Goal: Information Seeking & Learning: Learn about a topic

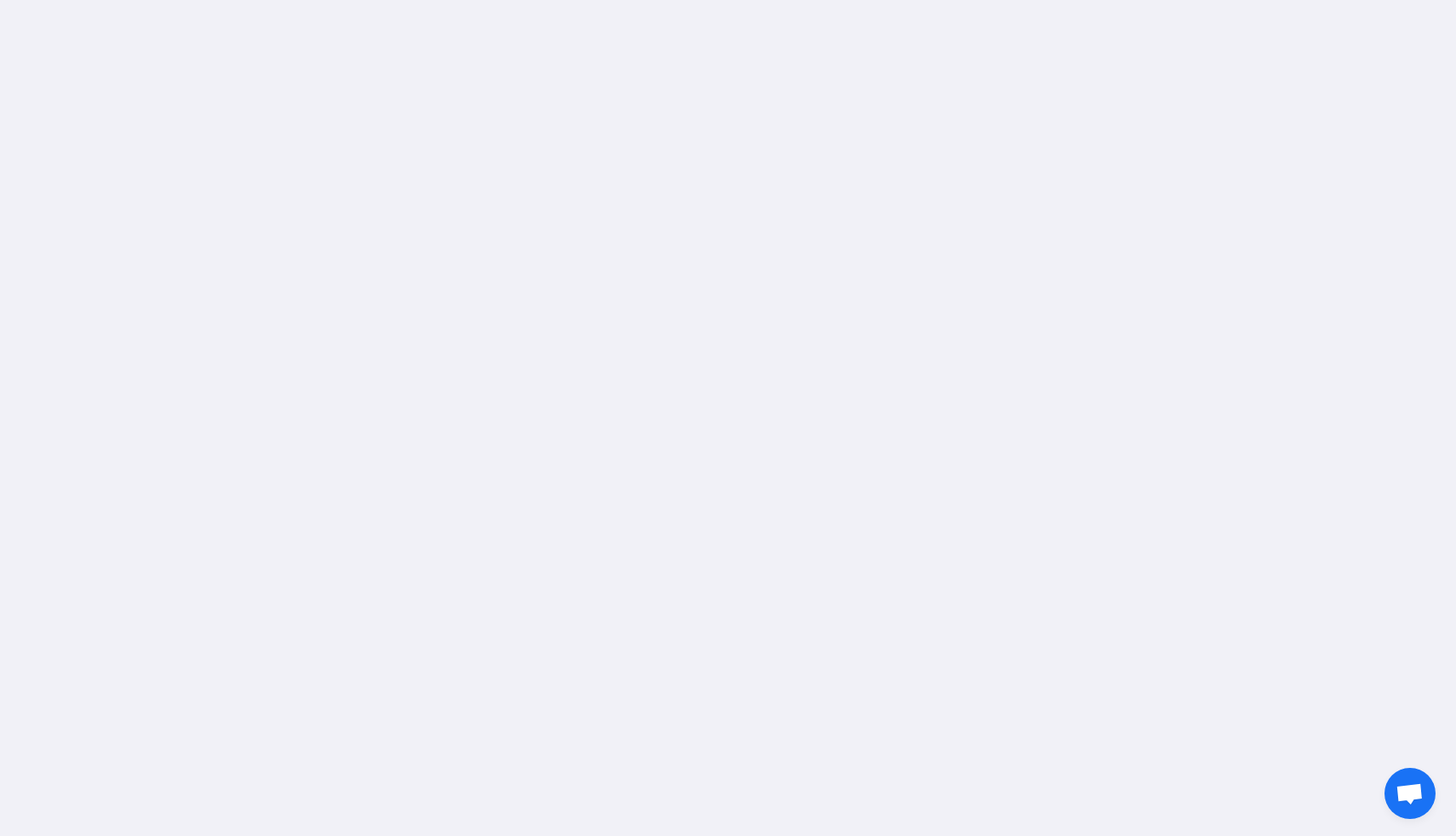
click at [404, 154] on div at bounding box center [728, 418] width 1456 height 836
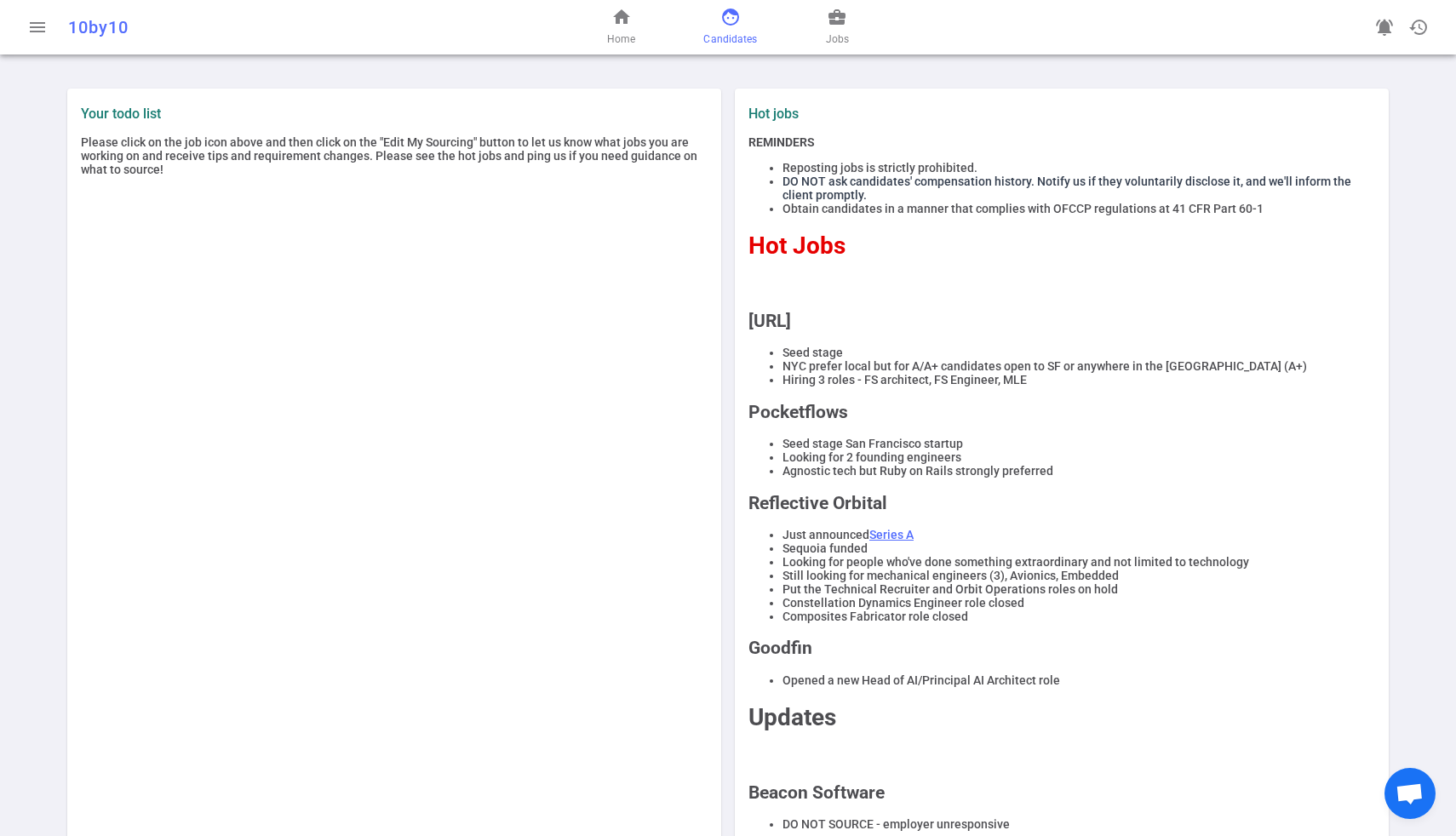
click at [749, 39] on span "Candidates" at bounding box center [730, 39] width 54 height 17
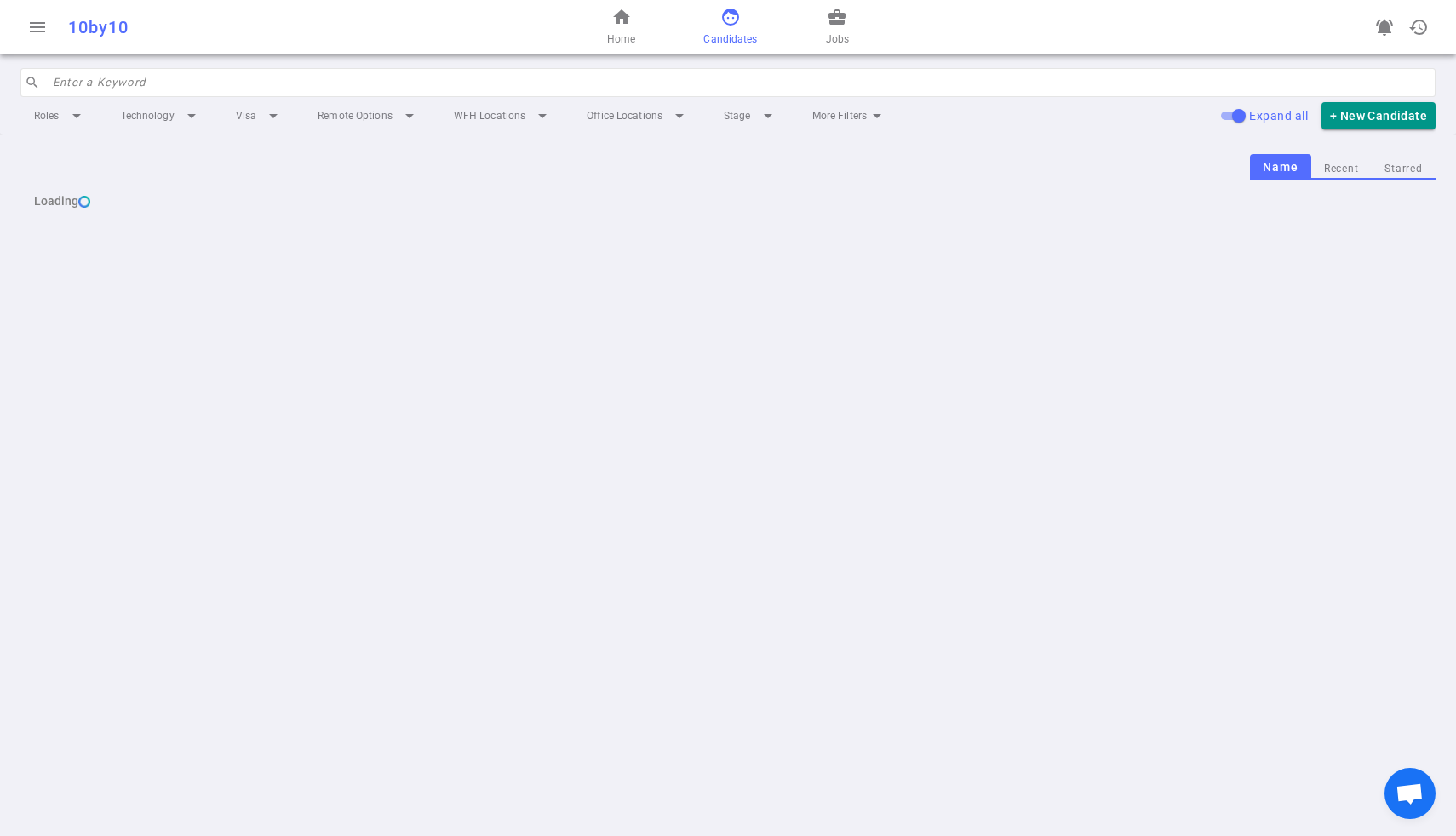
click at [822, 38] on div "home Home face Candidates business_center Jobs" at bounding box center [728, 27] width 471 height 55
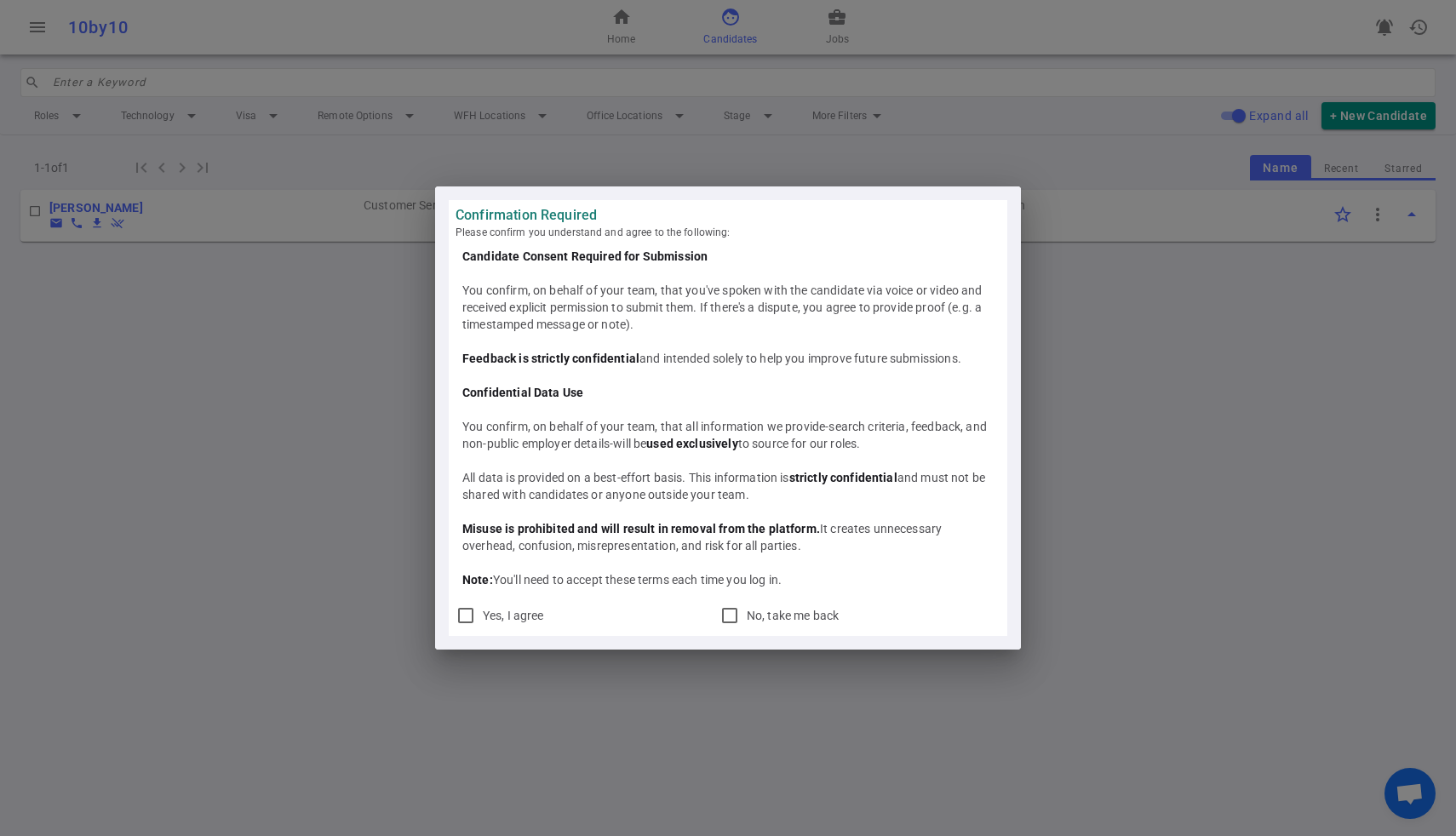
click at [997, 304] on div "Candidate Consent Required for Submission You confirm, on behalf of your team, …" at bounding box center [728, 418] width 544 height 354
click at [1034, 257] on div "Confirmation Required Please confirm you understand and agree to the following:…" at bounding box center [728, 418] width 1456 height 836
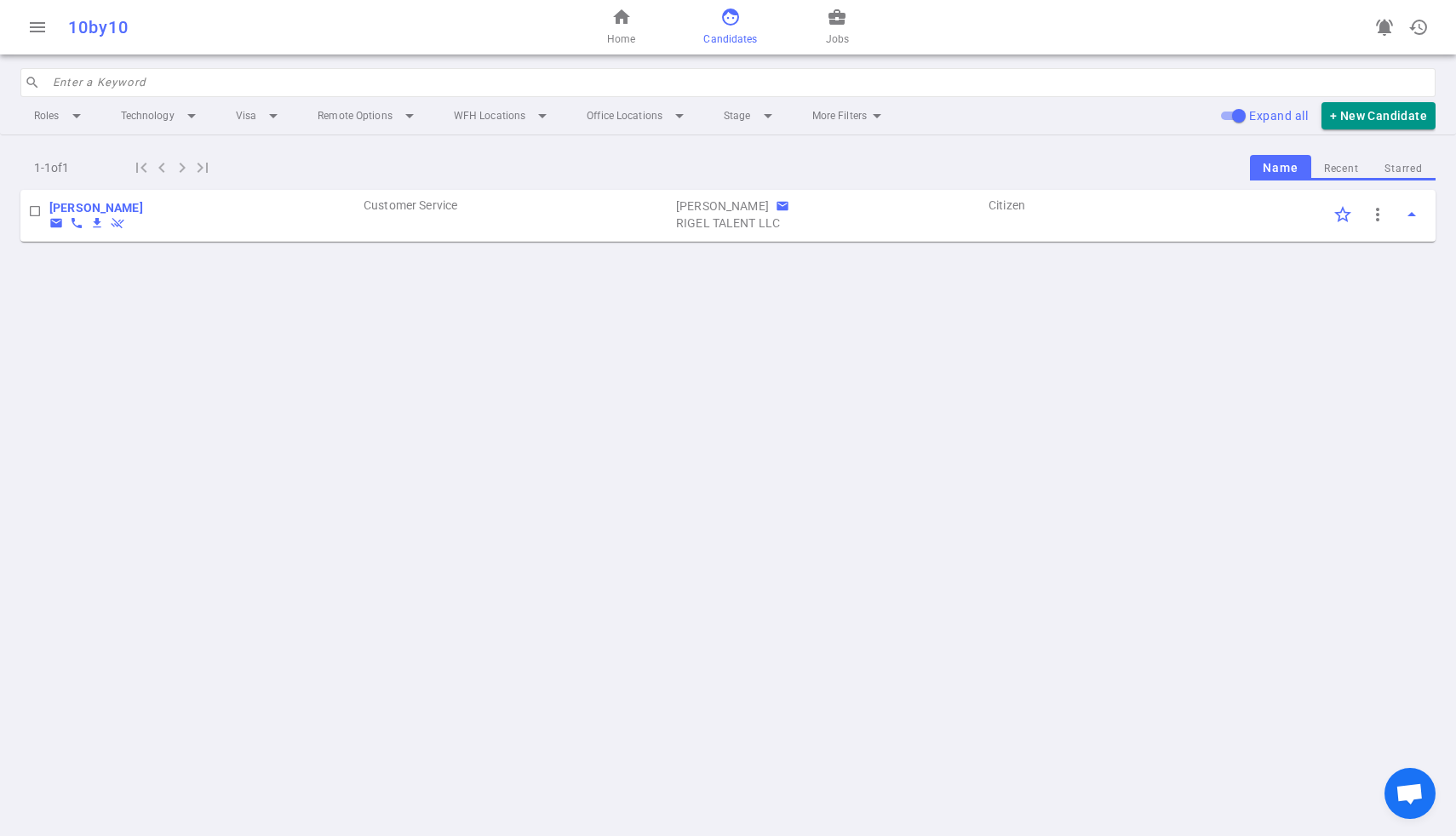
click at [850, 27] on div "home Home face Candidates business_center Jobs" at bounding box center [728, 27] width 471 height 55
click at [843, 26] on span "business_center" at bounding box center [836, 16] width 20 height 20
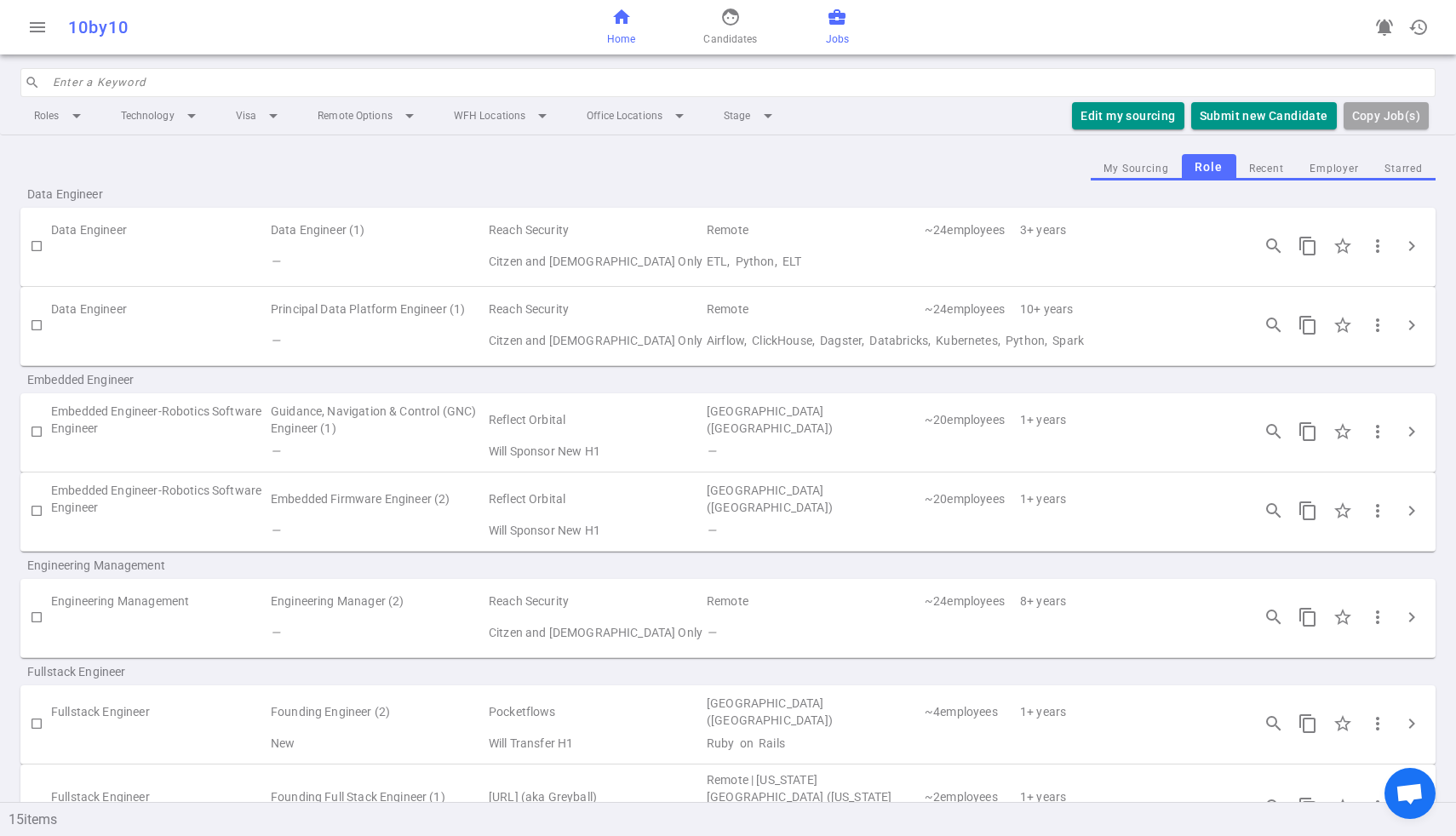
click at [609, 32] on span "Home" at bounding box center [621, 39] width 28 height 17
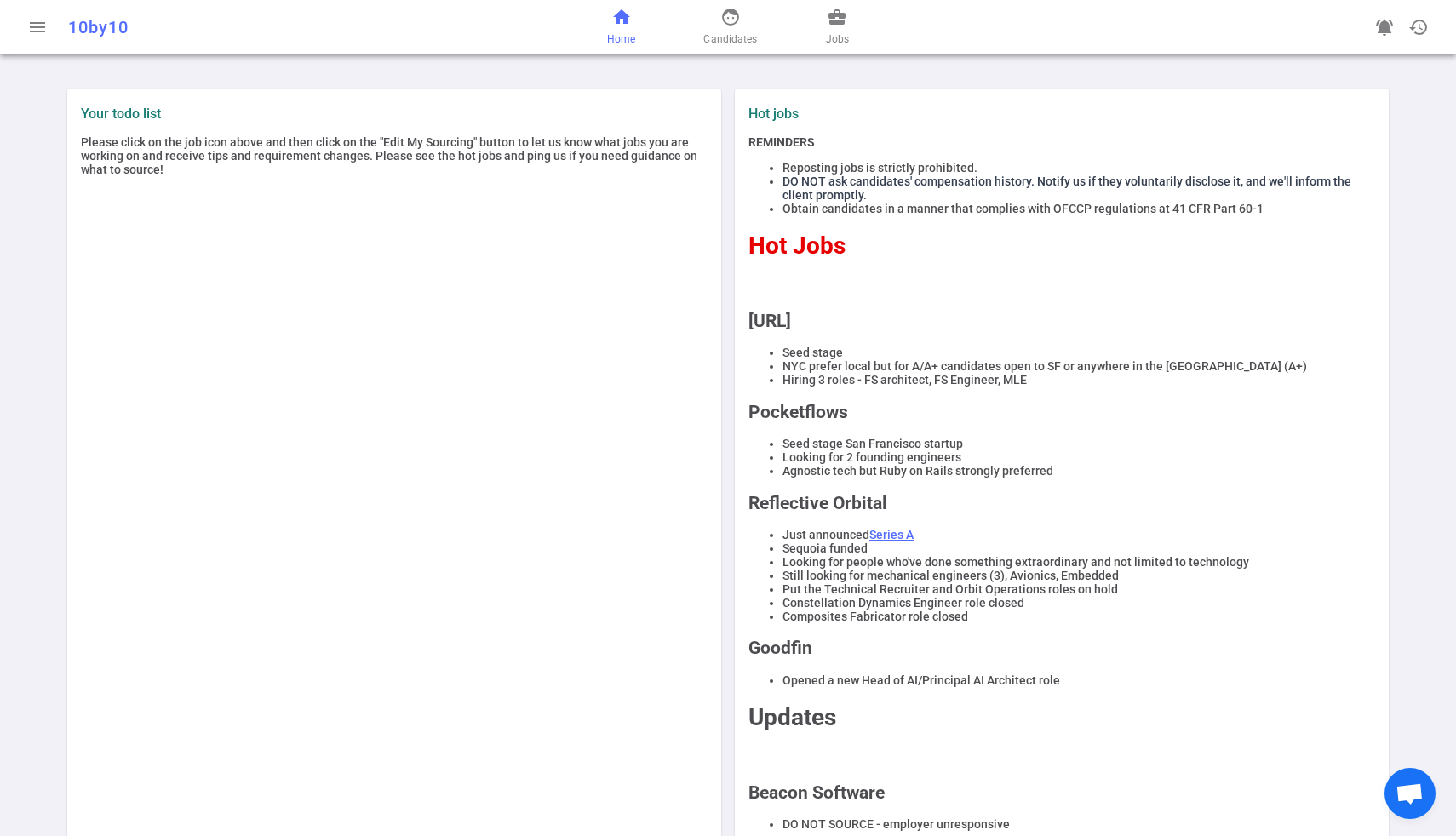
click at [808, 325] on h2 "Greyball.ai" at bounding box center [1062, 320] width 626 height 20
copy h2 "Greyball.ai"
click at [823, 22] on div "home Home face Candidates business_center Jobs" at bounding box center [728, 27] width 471 height 55
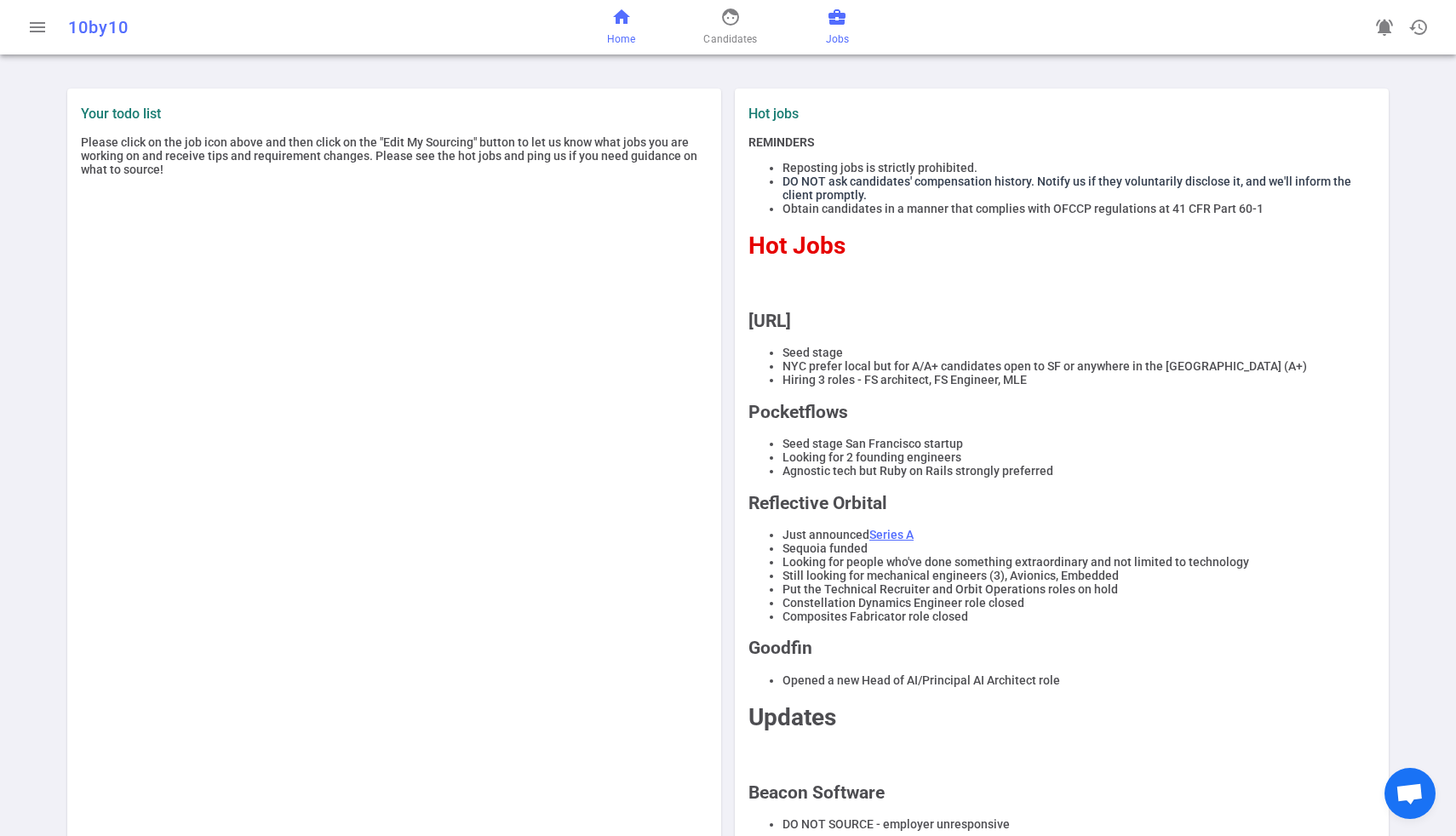
click at [836, 24] on span "business_center" at bounding box center [836, 16] width 20 height 20
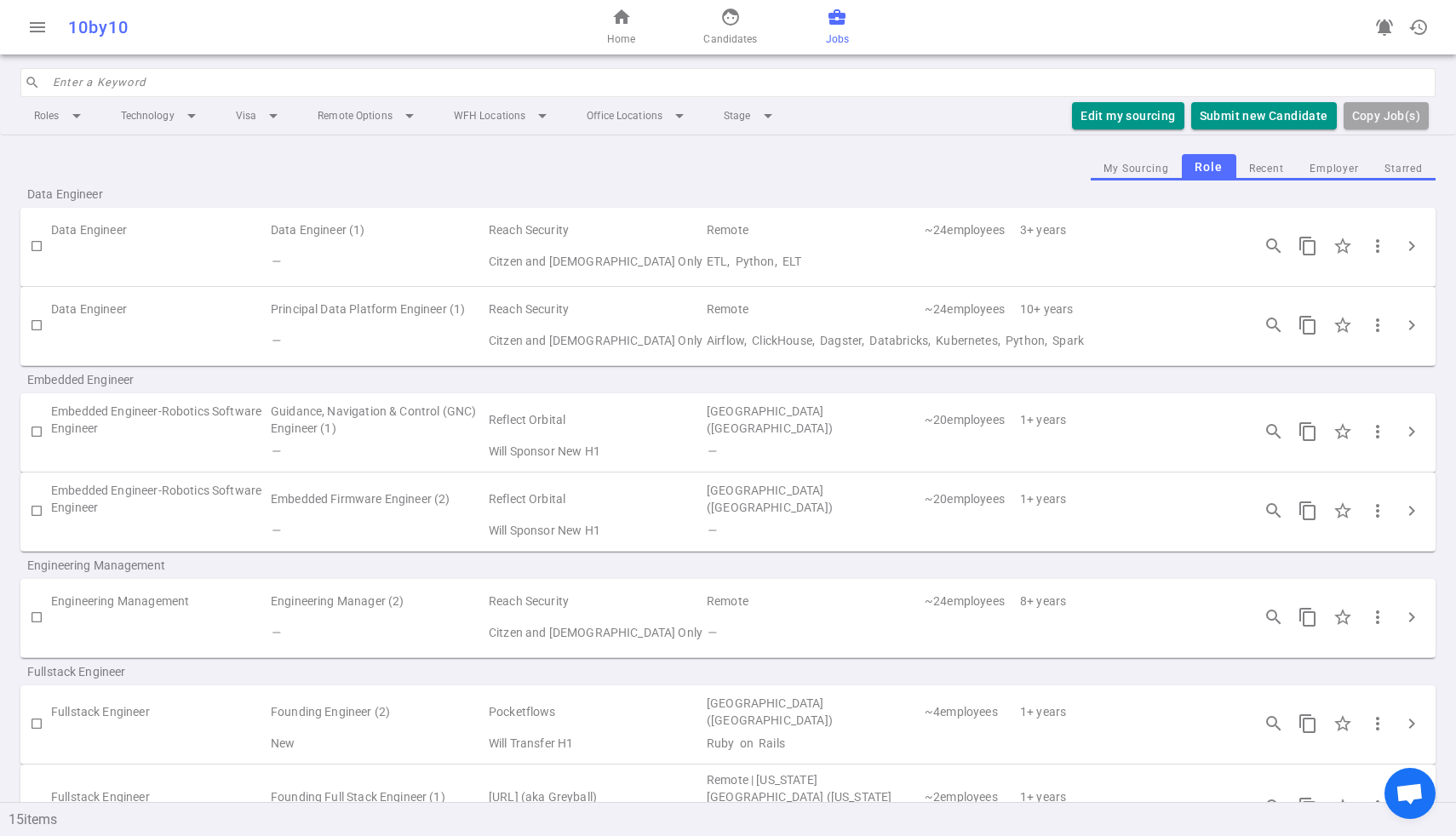
click at [240, 84] on input "search" at bounding box center [739, 83] width 1372 height 27
paste input "Greyball.ai"
type input "Greyball.ai"
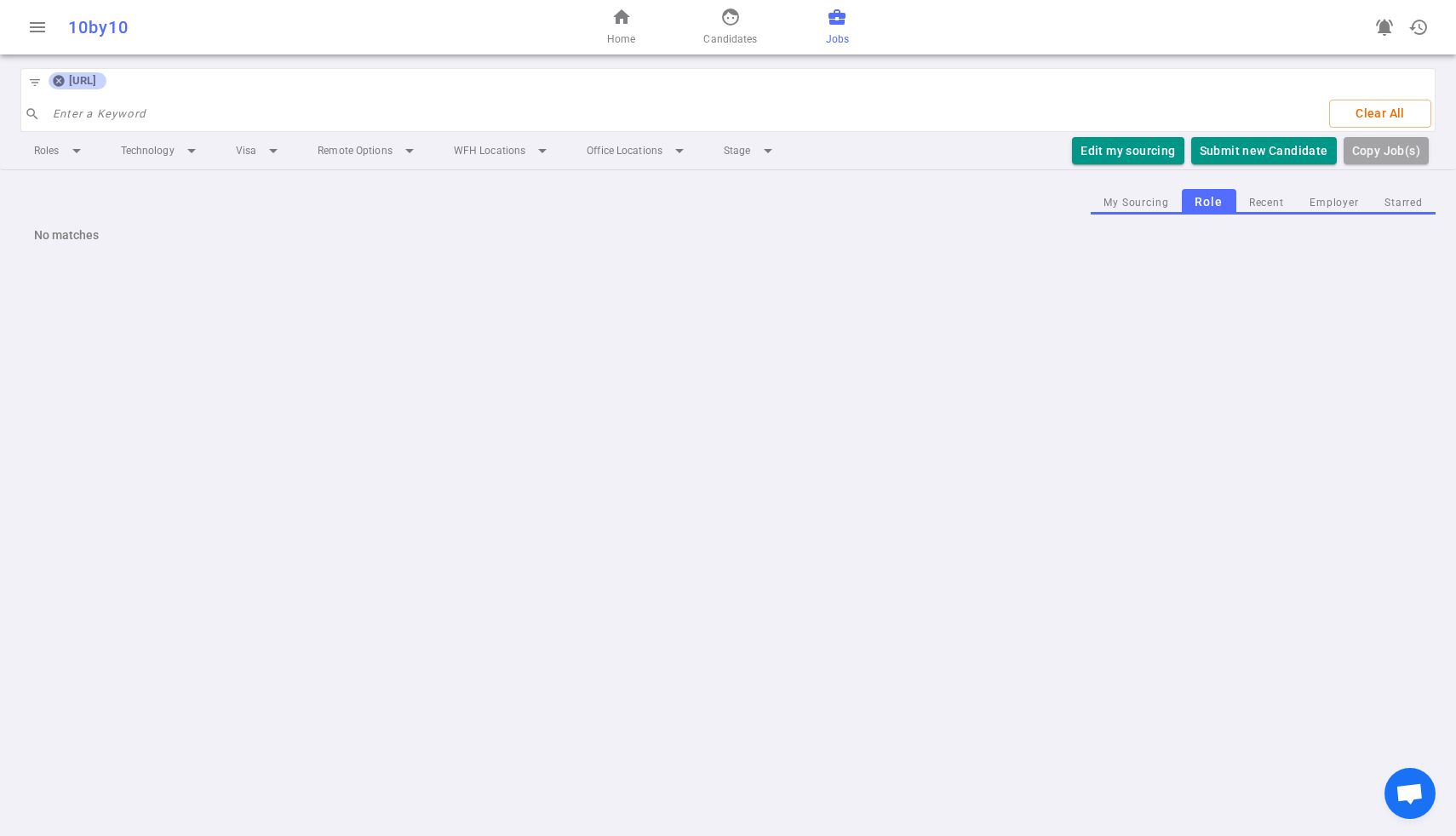
click at [341, 85] on div "filter_list Greyball.ai search Enter a Keyword Clear All" at bounding box center [728, 100] width 1415 height 64
click at [55, 74] on icon at bounding box center [59, 81] width 13 height 13
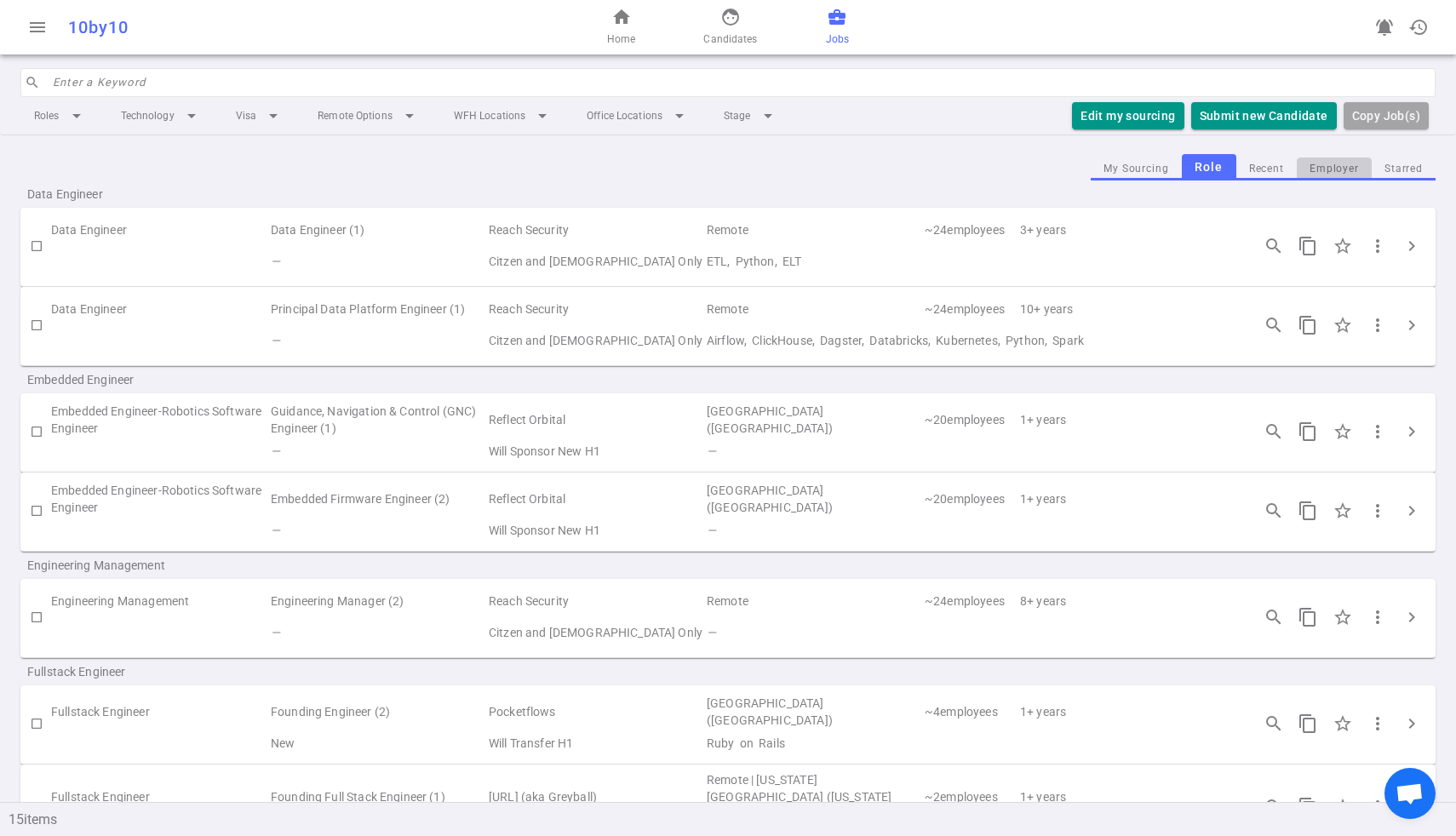
click at [1337, 158] on button "Employer" at bounding box center [1335, 169] width 75 height 23
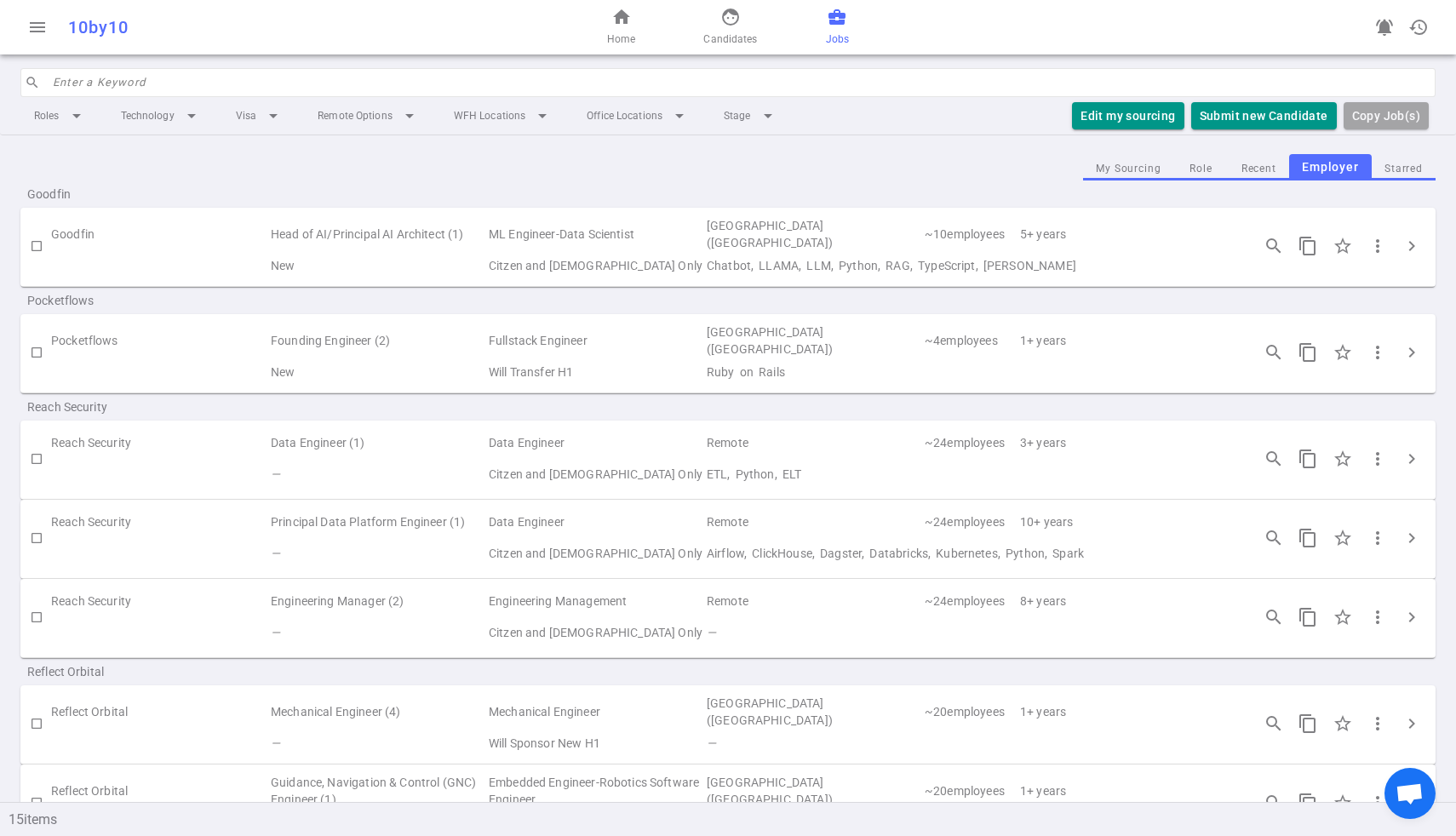
scroll to position [721, 0]
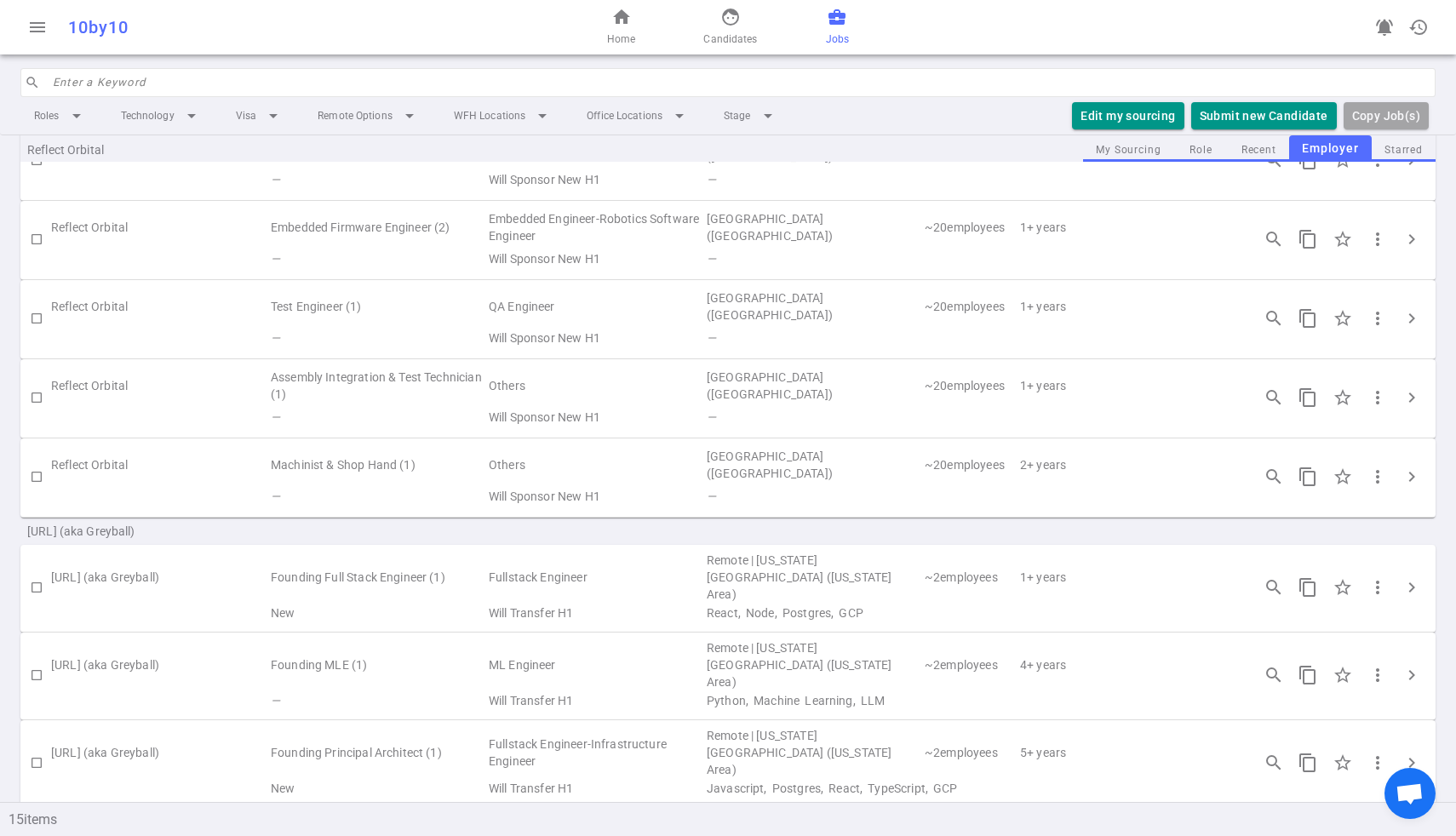
click at [447, 727] on td "Founding Principal Architect (1)" at bounding box center [378, 752] width 218 height 51
click at [530, 727] on td "Fullstack Engineer-Infrastructure Engineer" at bounding box center [596, 752] width 218 height 51
click at [1413, 583] on span "chevron_right" at bounding box center [1411, 587] width 20 height 20
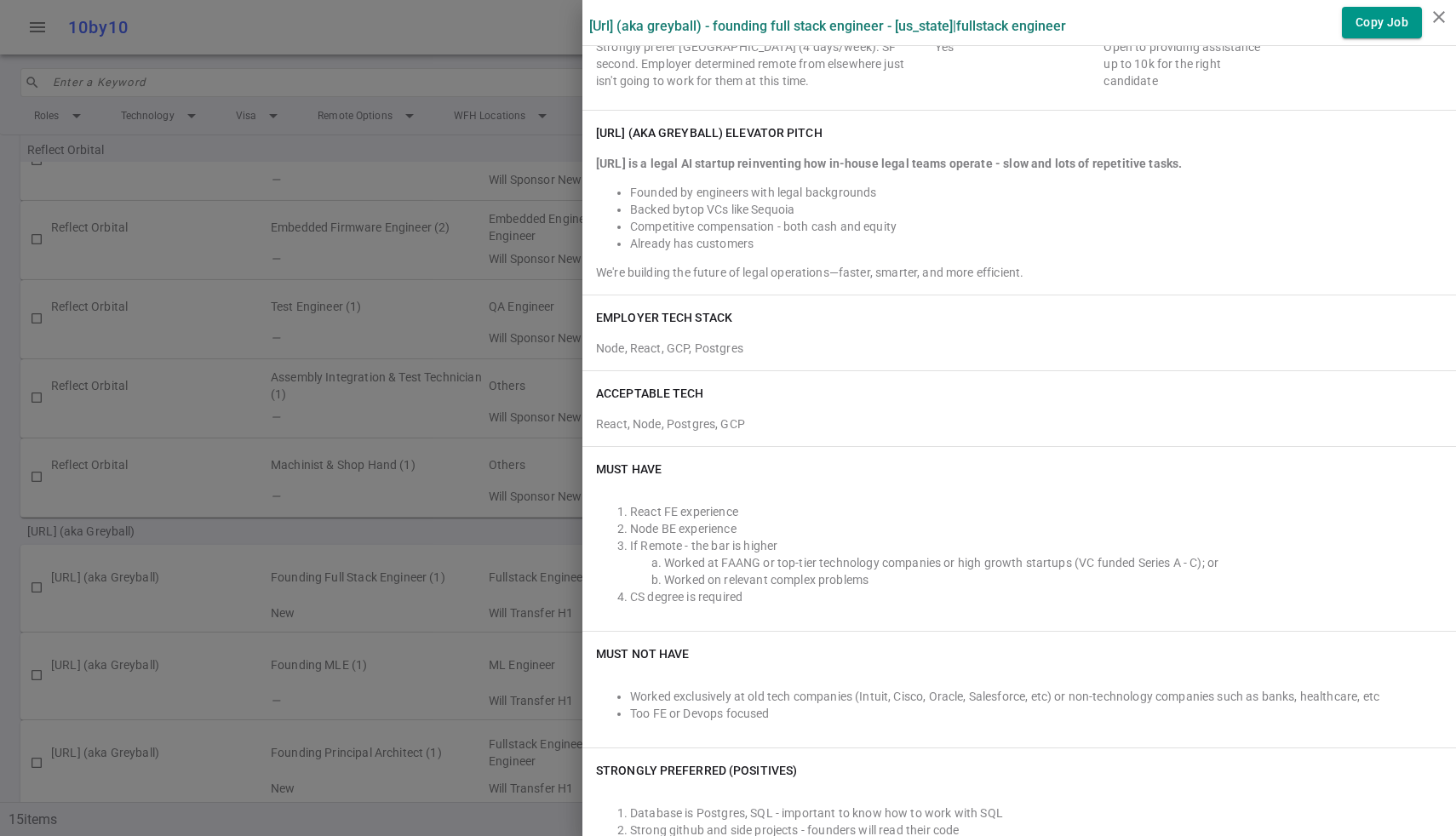
scroll to position [0, 0]
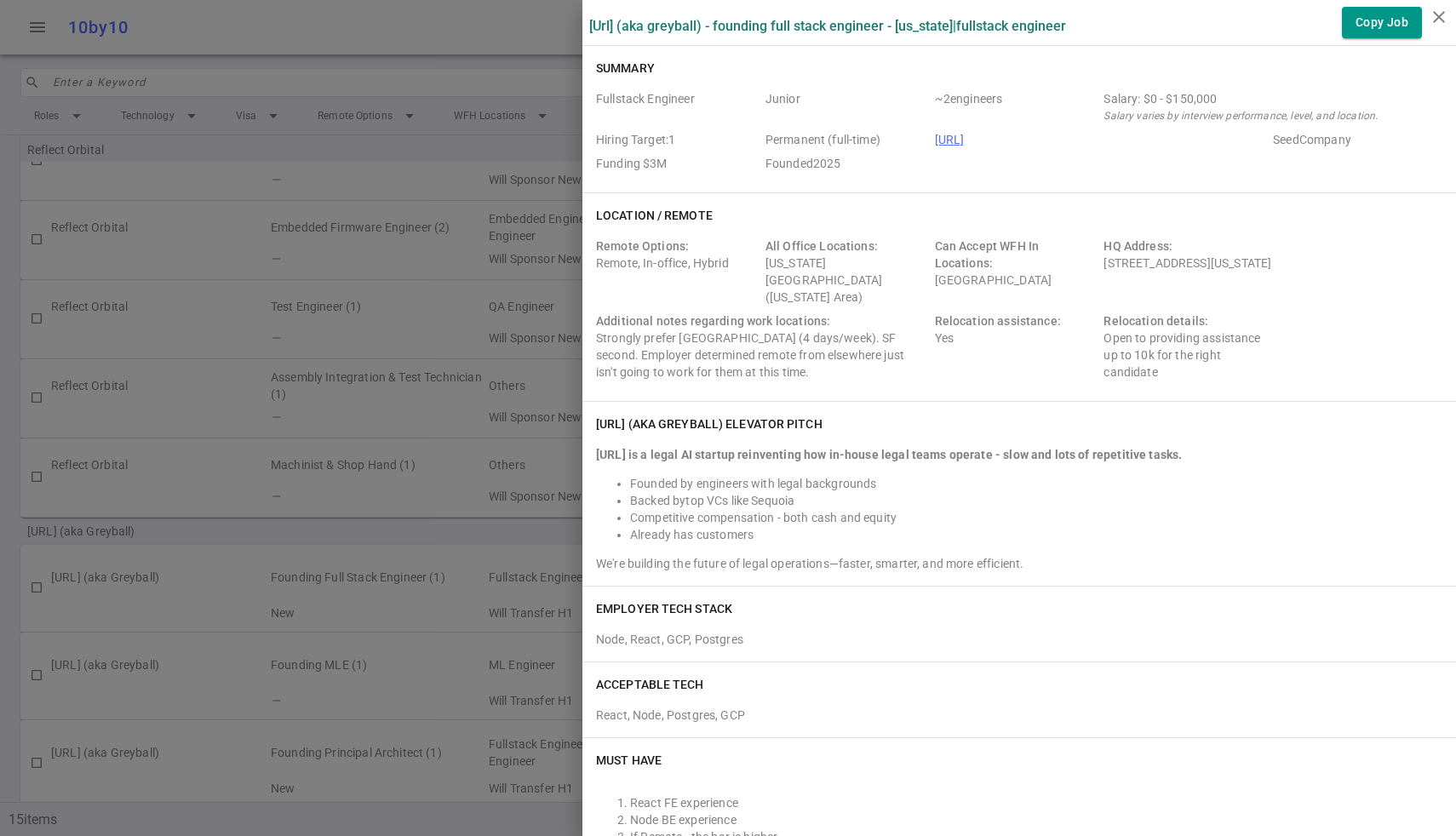
click at [815, 48] on div "Summary Fullstack Engineer Junior ~ 2 engineers Salary: $0 - $150,000 Salary va…" at bounding box center [1019, 119] width 873 height 146
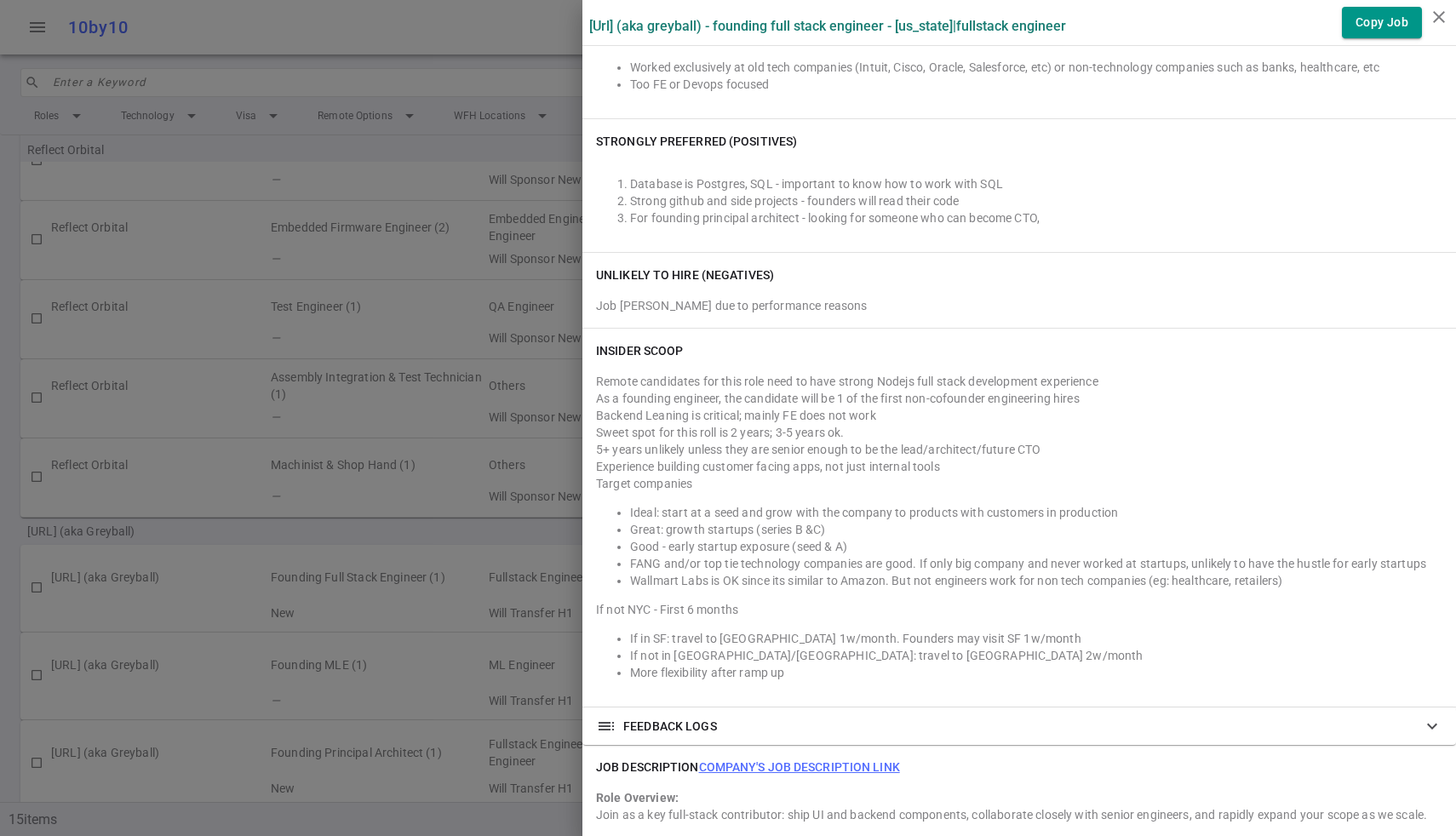
scroll to position [928, 0]
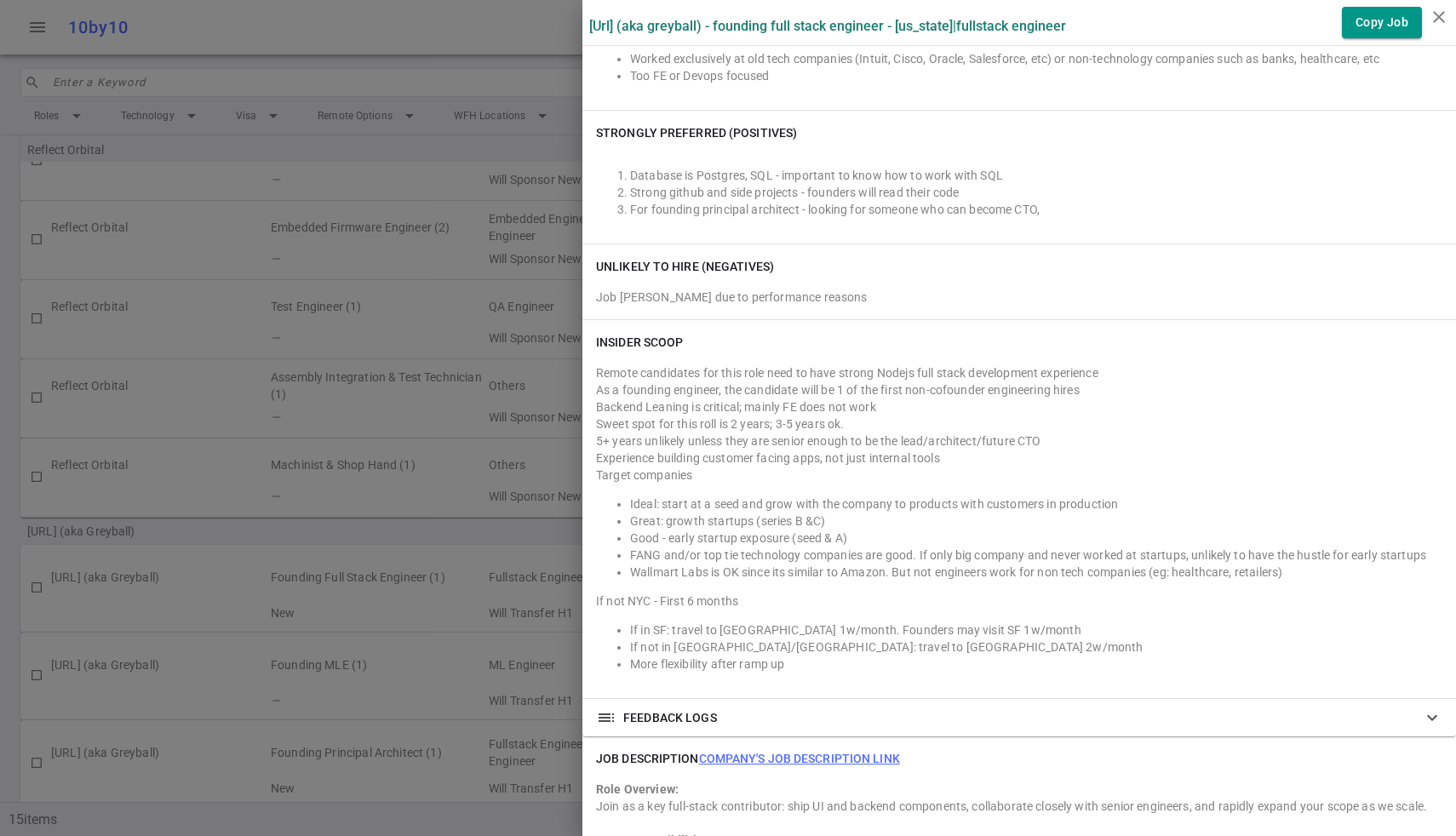
click at [931, 245] on div "Unlikely to Hire (Negatives) Job hopper due to performance reasons" at bounding box center [1019, 282] width 873 height 75
click at [423, 315] on div at bounding box center [728, 418] width 1456 height 836
